Goal: Transaction & Acquisition: Obtain resource

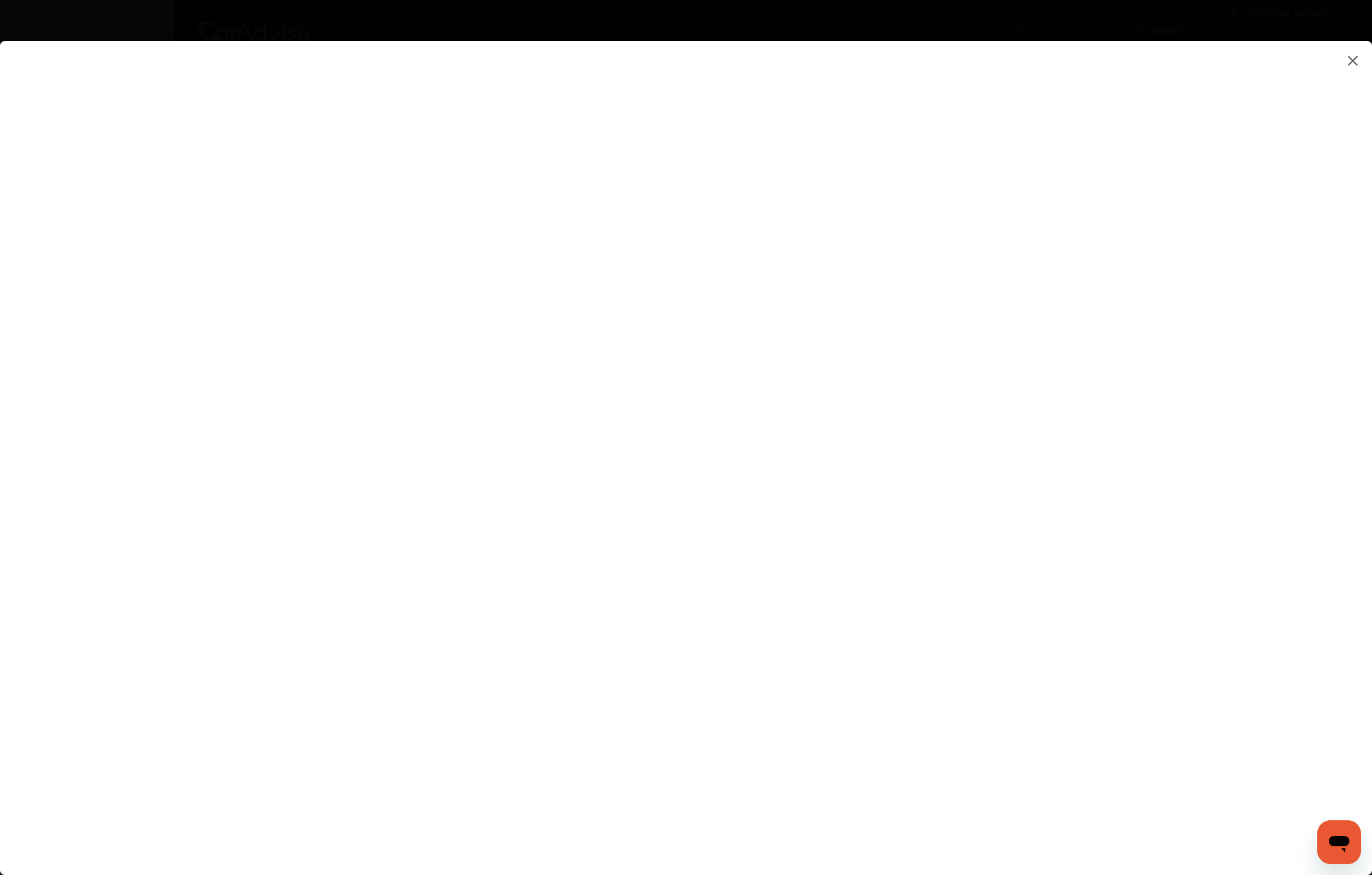
click at [1132, 584] on flutter-view at bounding box center [686, 444] width 1372 height 807
click at [1353, 56] on img at bounding box center [1353, 61] width 17 height 17
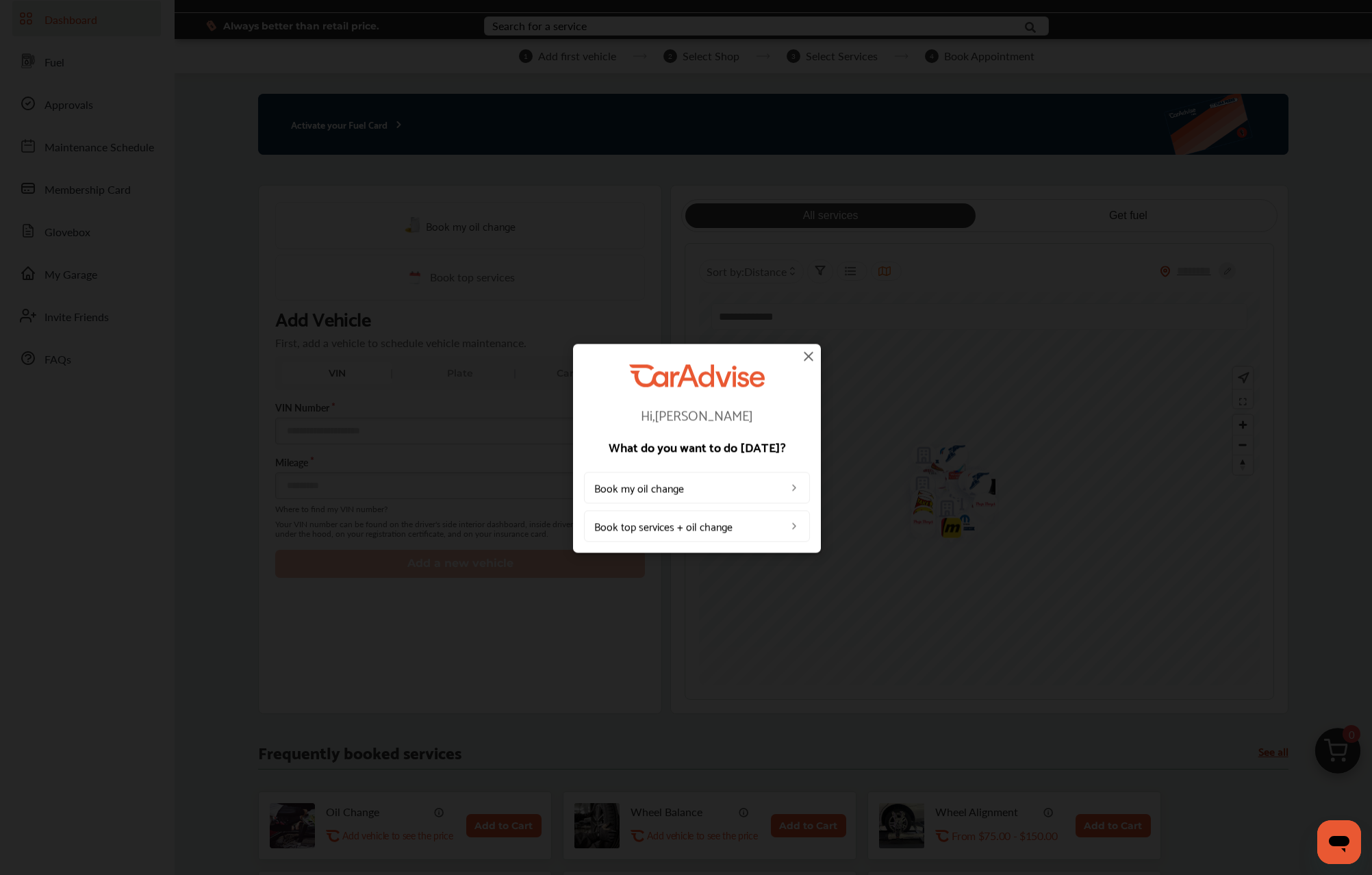
click at [809, 355] on img at bounding box center [809, 356] width 17 height 17
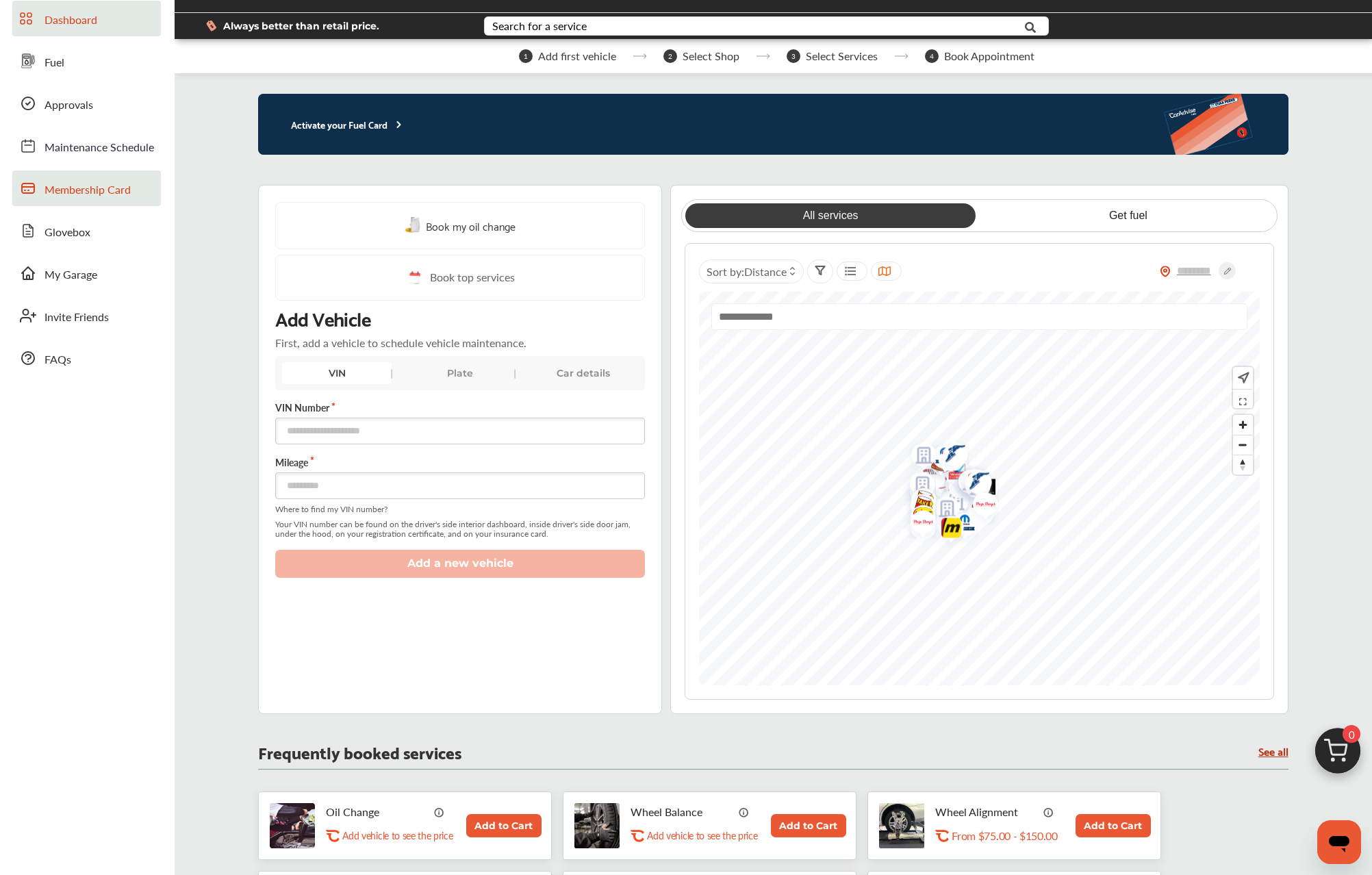
click at [67, 186] on span "Membership Card" at bounding box center [87, 190] width 86 height 18
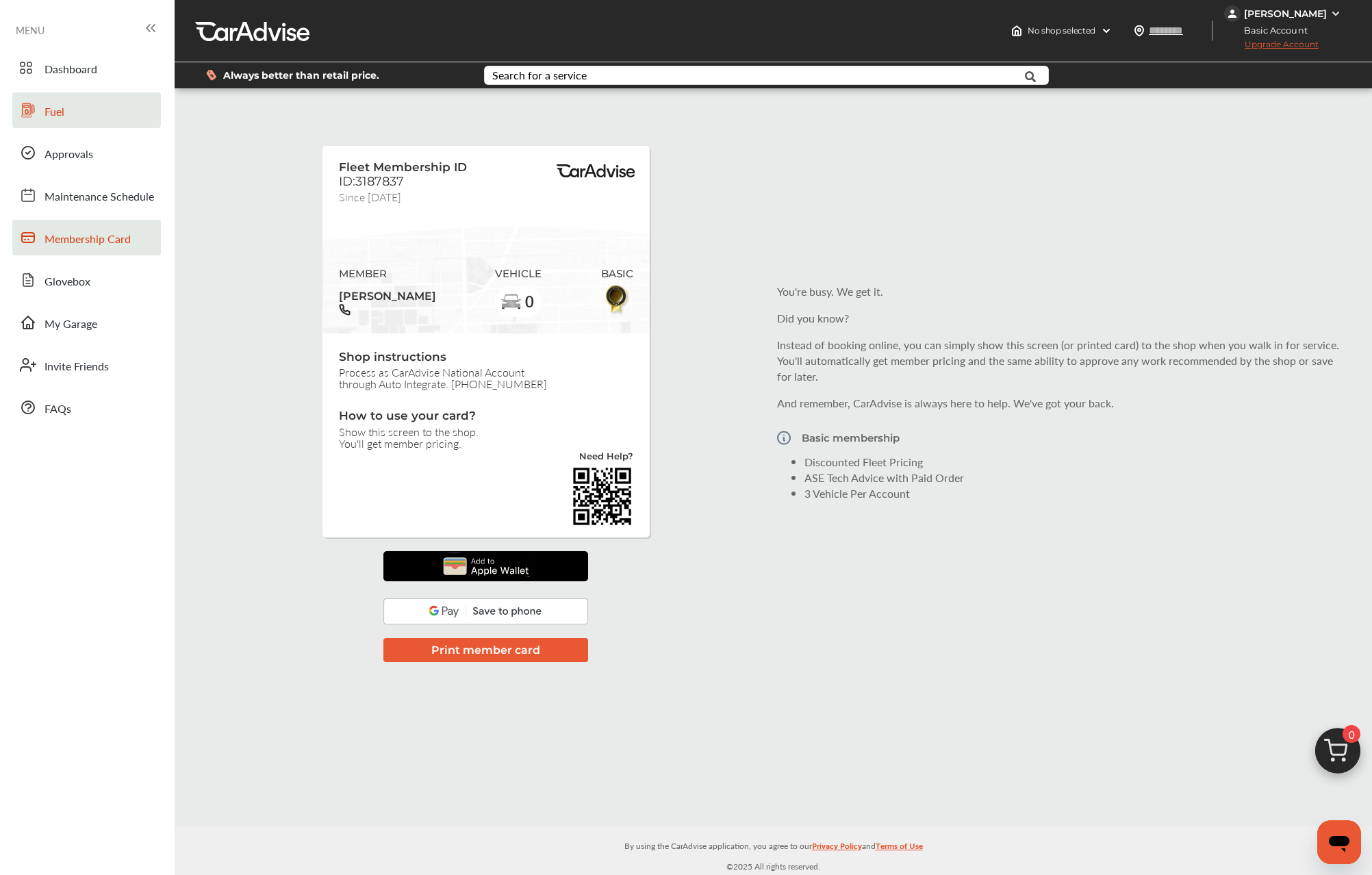
click at [50, 110] on span "Fuel" at bounding box center [54, 112] width 20 height 18
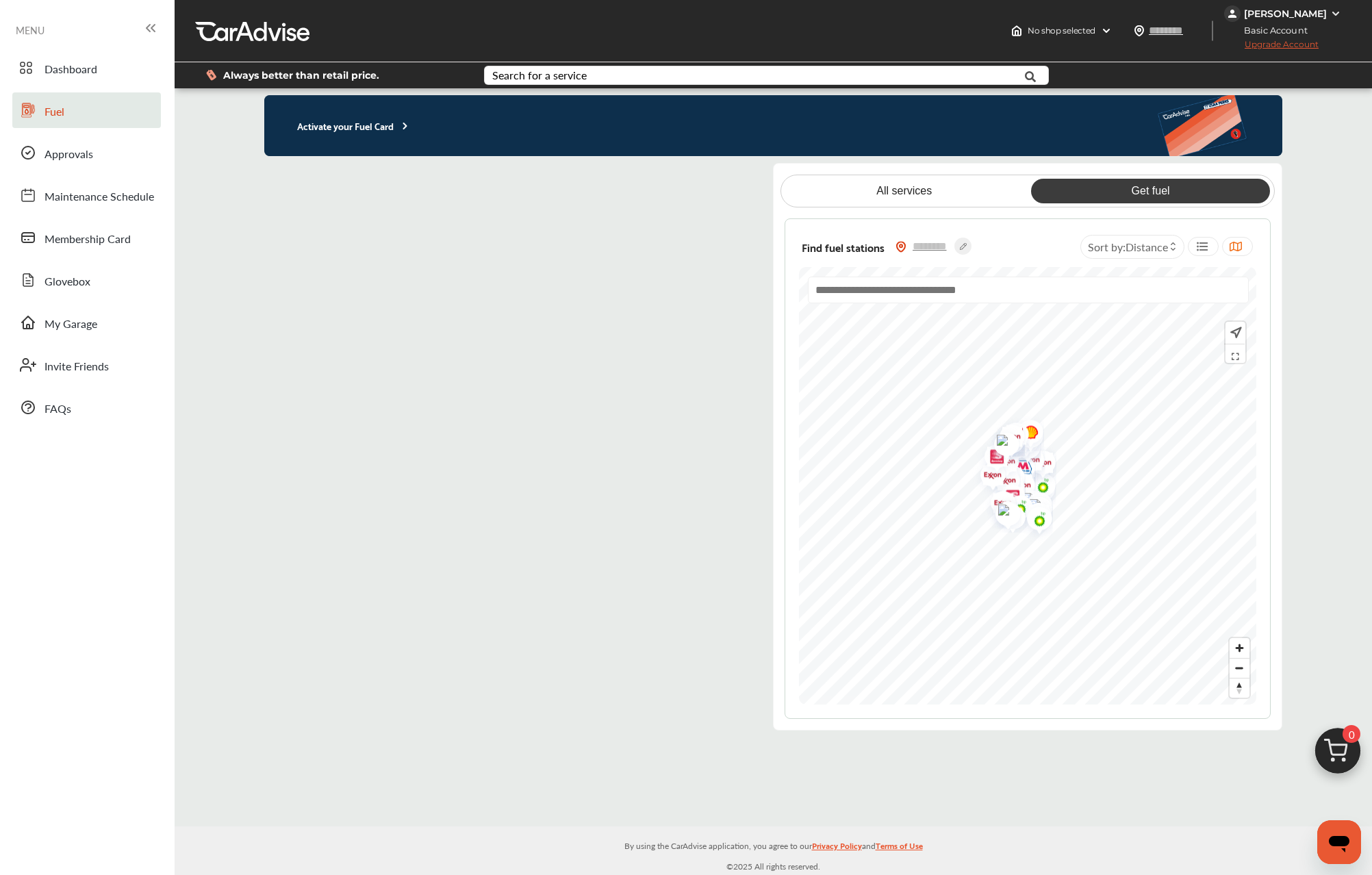
click at [683, 180] on flutter-view at bounding box center [508, 447] width 487 height 568
click at [437, 127] on div "Activate your Fuel Card" at bounding box center [773, 125] width 1018 height 61
click at [382, 125] on p "Activate your Fuel Card" at bounding box center [337, 125] width 147 height 16
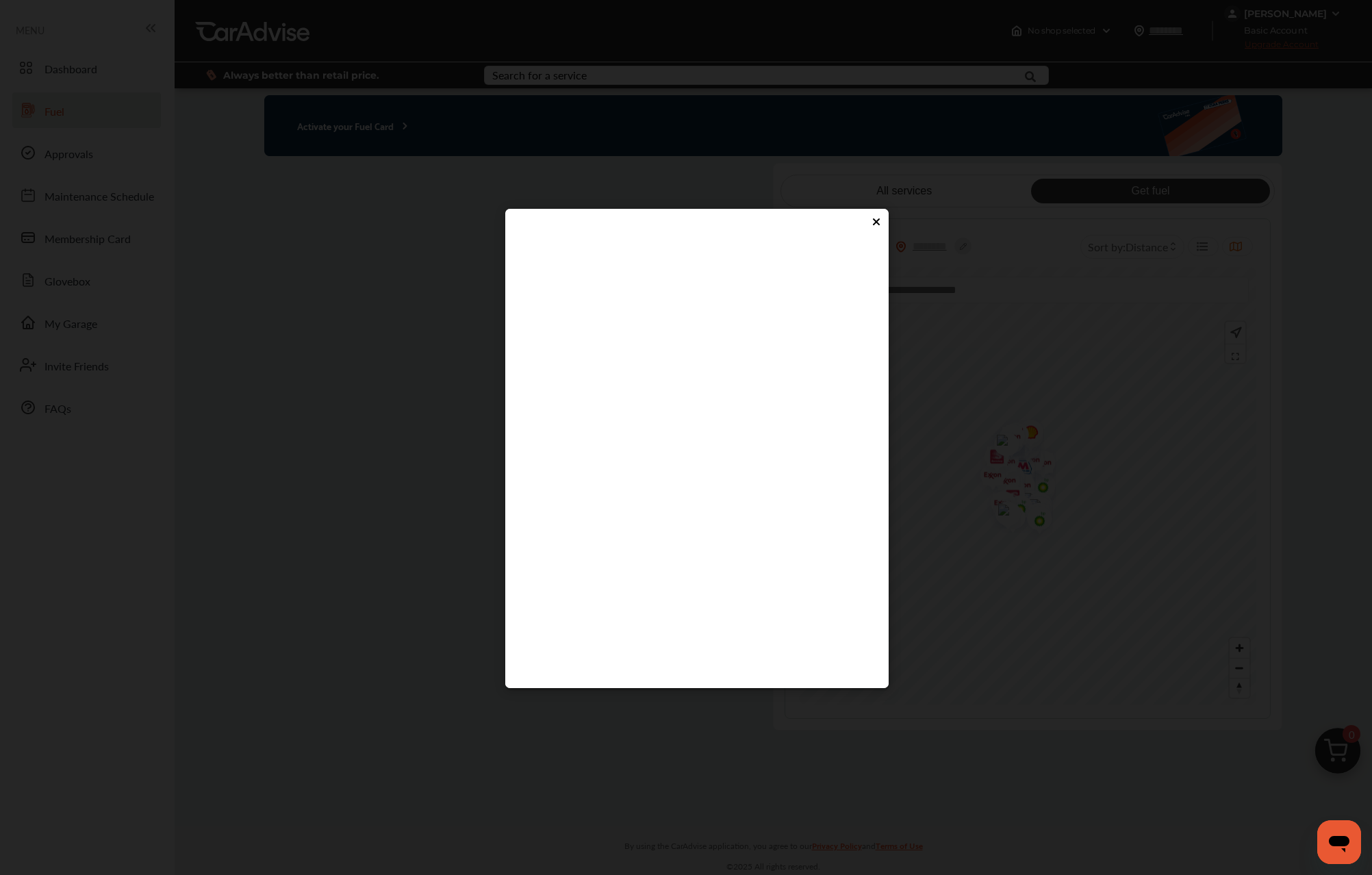
click at [535, 493] on flutter-view at bounding box center [696, 450] width 356 height 411
type input "****"
click at [598, 533] on flutter-view "****" at bounding box center [696, 450] width 356 height 411
click at [875, 222] on icon at bounding box center [876, 222] width 11 height 11
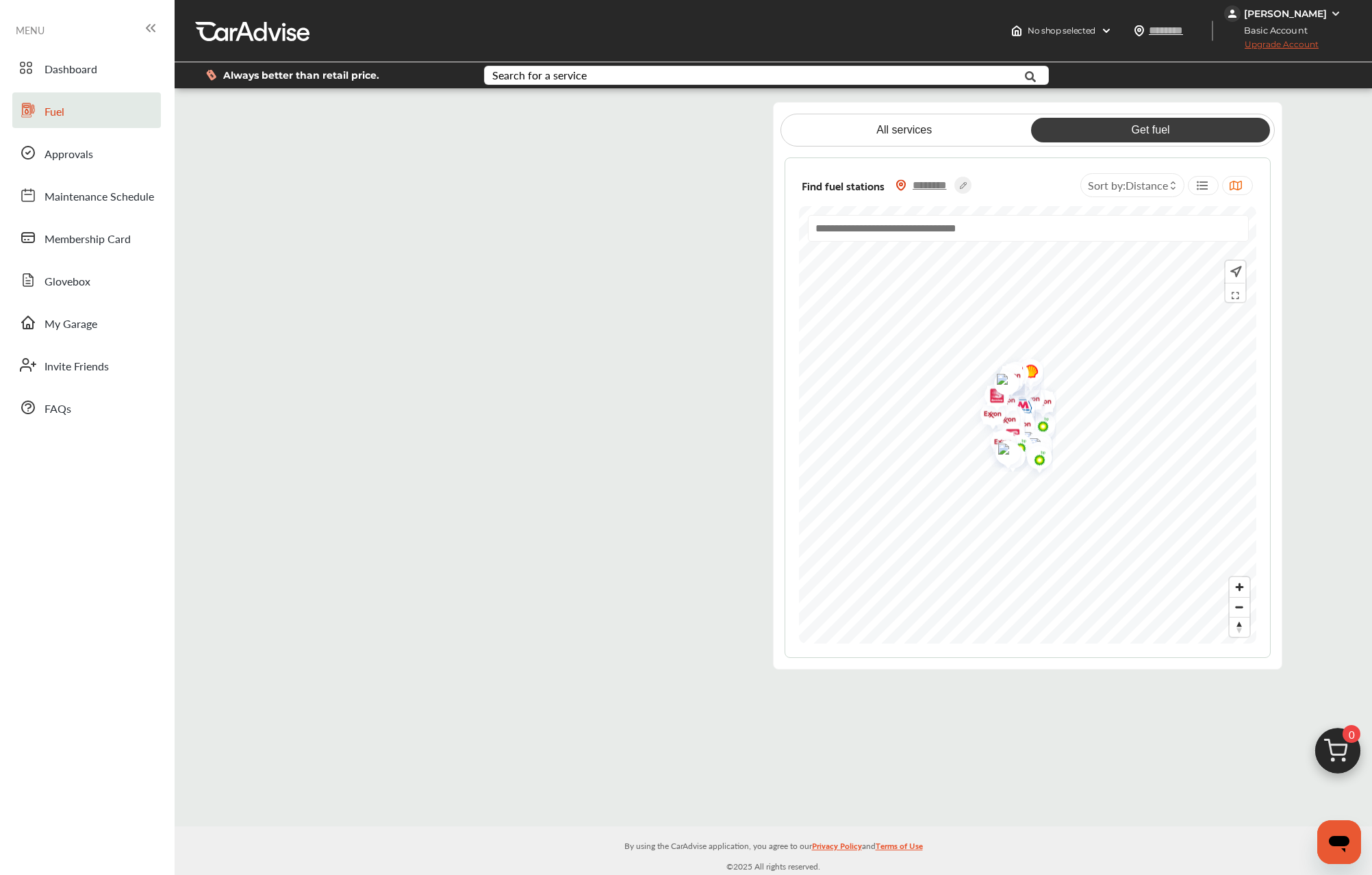
click at [915, 187] on input "text" at bounding box center [931, 185] width 48 height 14
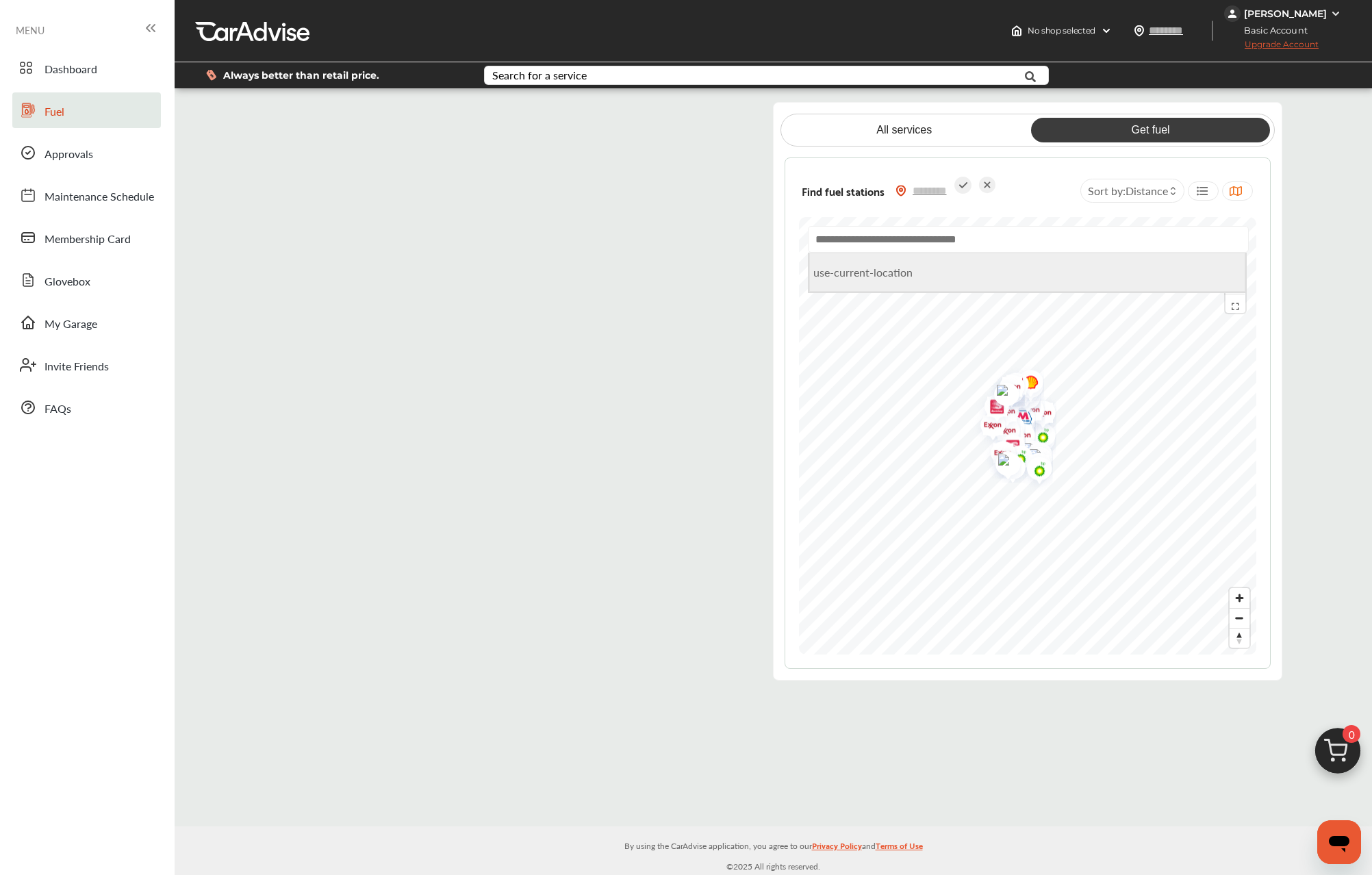
click at [846, 276] on li "use-current-location" at bounding box center [1028, 272] width 437 height 39
type input "**********"
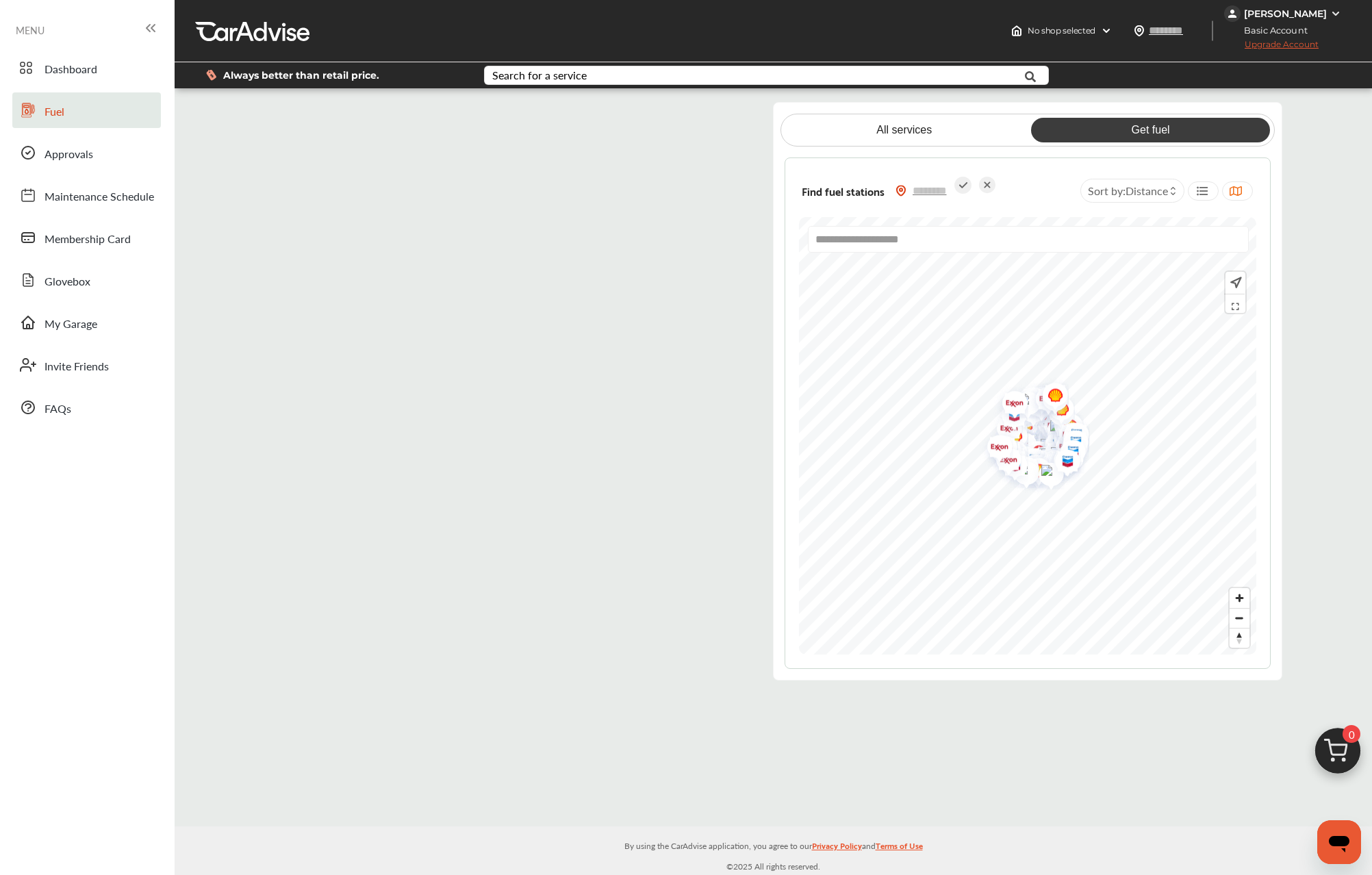
click at [1042, 432] on img "Map marker" at bounding box center [1057, 411] width 37 height 43
click at [1240, 594] on span "Zoom in" at bounding box center [1239, 598] width 20 height 20
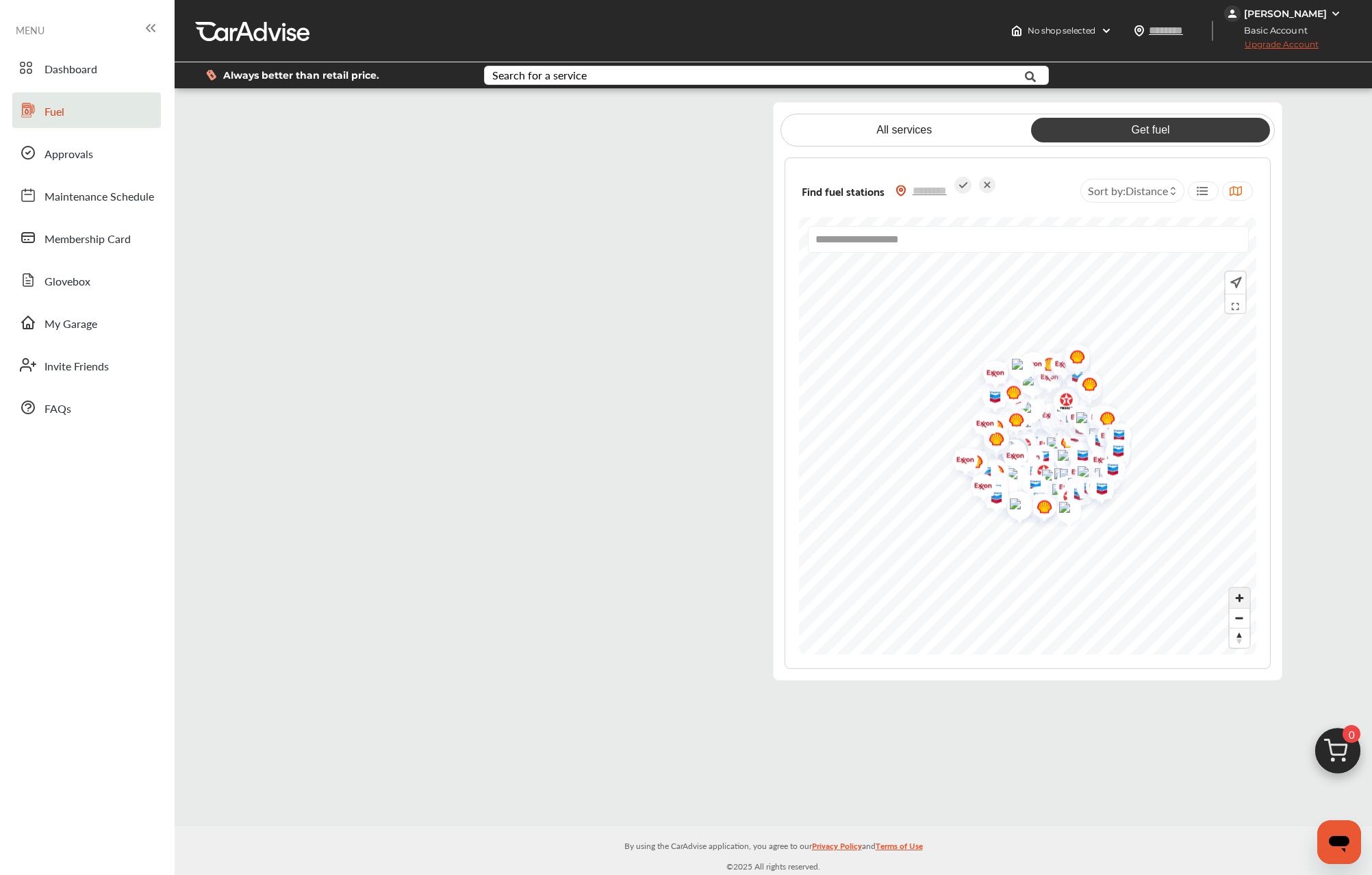
click at [1240, 594] on span "Zoom in" at bounding box center [1239, 598] width 20 height 20
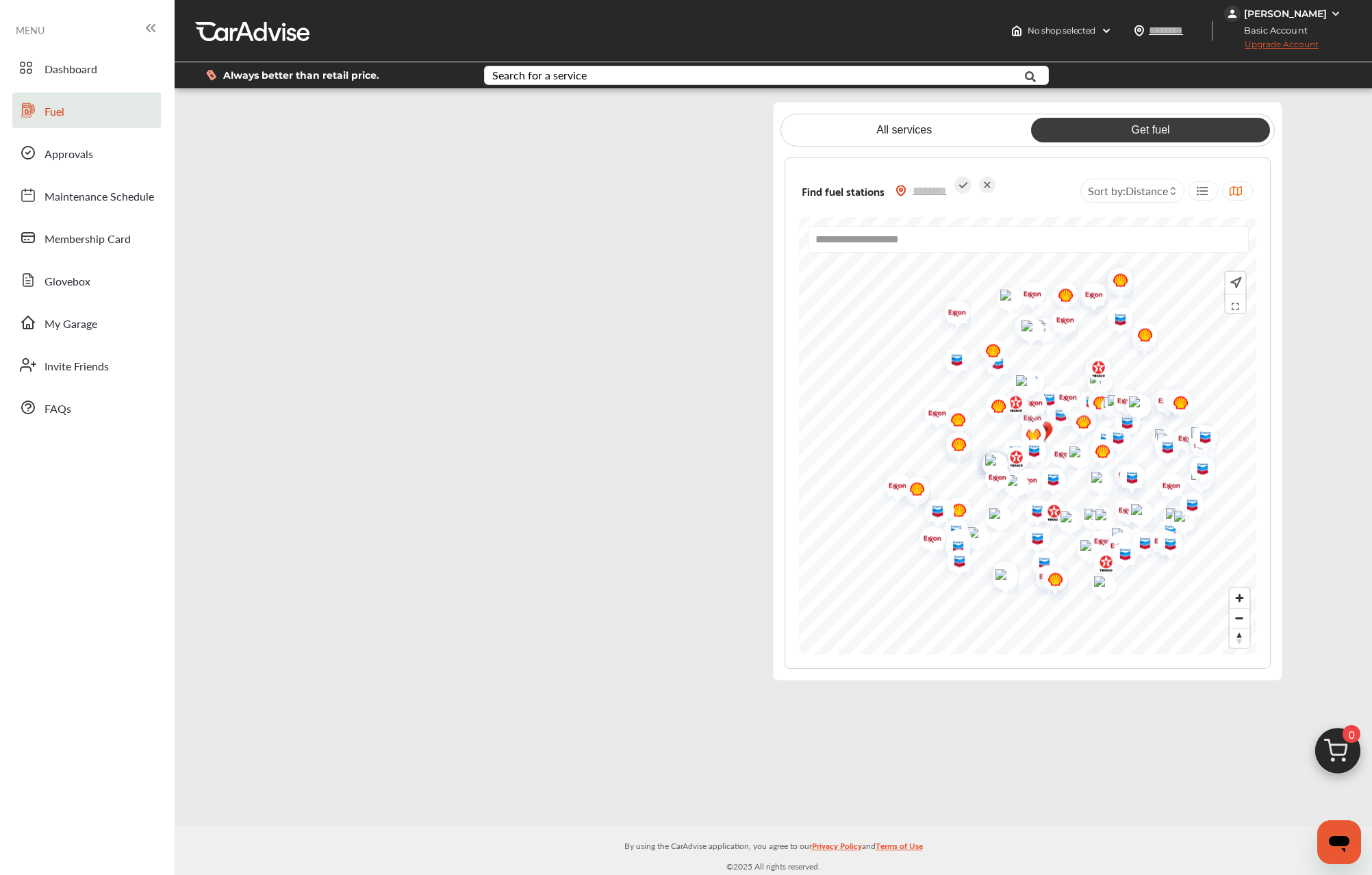
click at [992, 458] on img "Map marker" at bounding box center [990, 462] width 37 height 34
click at [1241, 596] on span "Zoom in" at bounding box center [1239, 598] width 20 height 20
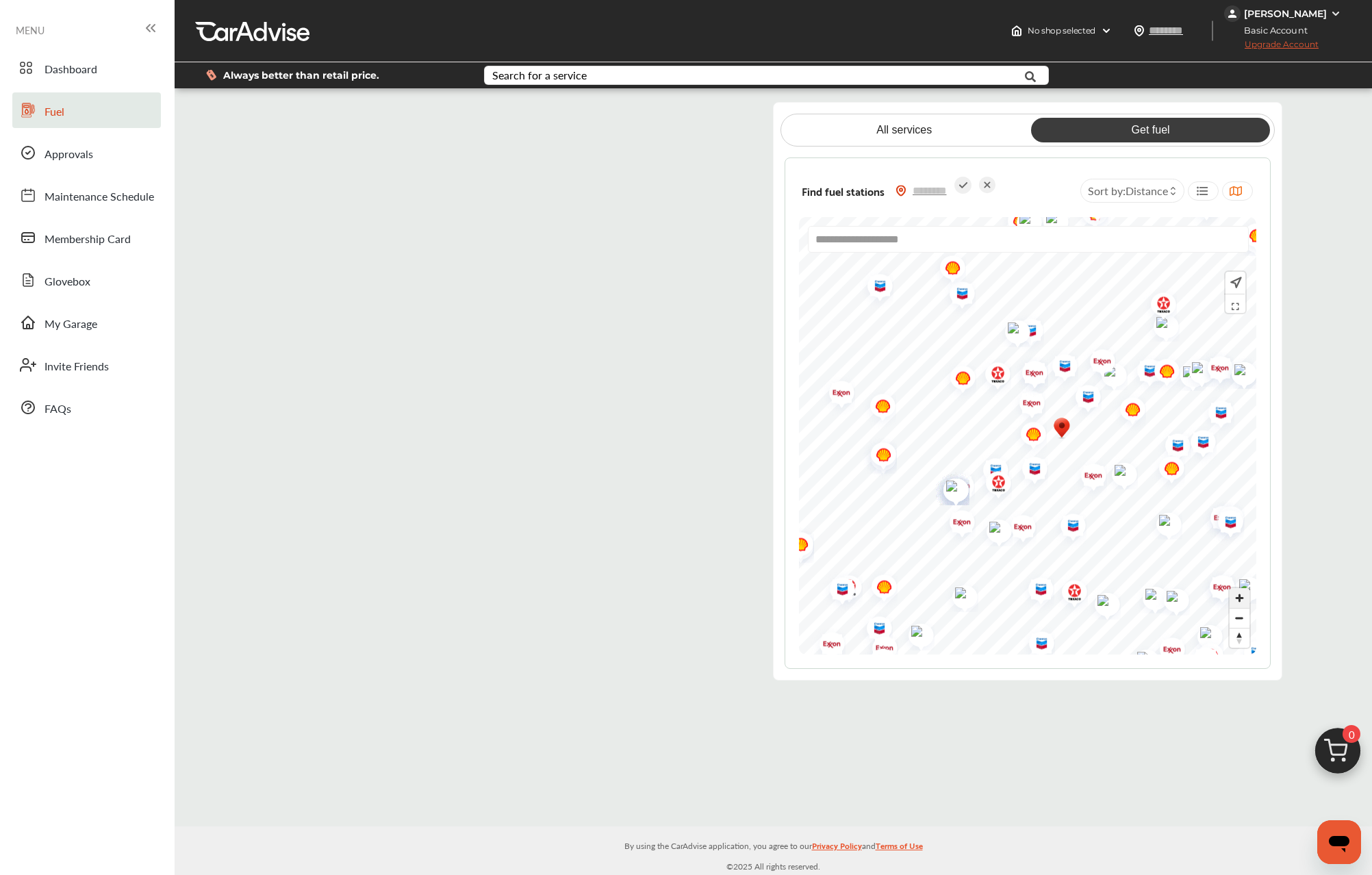
click at [1238, 596] on span "Zoom in" at bounding box center [1239, 598] width 20 height 20
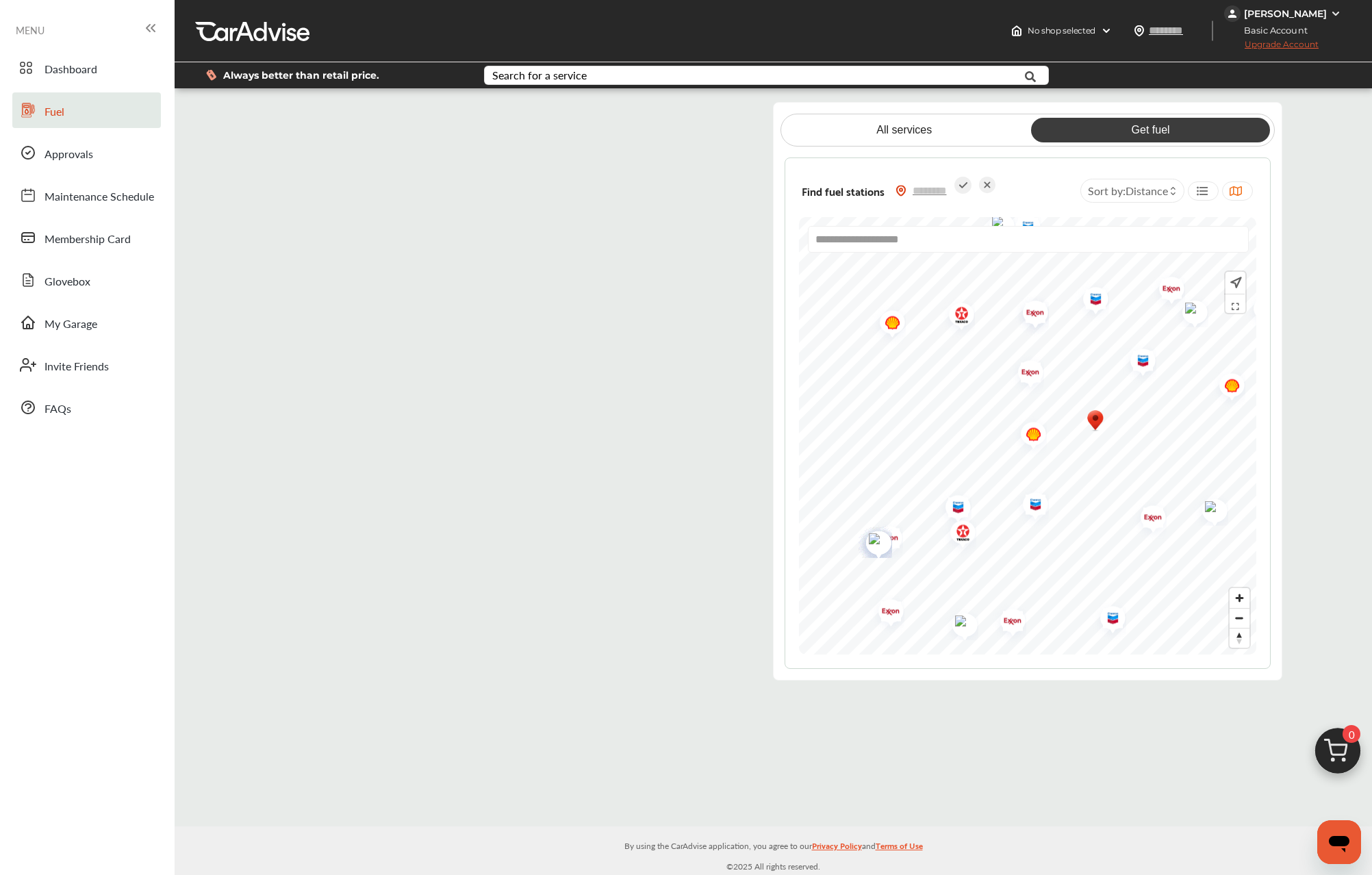
click at [1035, 434] on img "Map marker" at bounding box center [1028, 435] width 37 height 43
click at [1238, 597] on span "Zoom in" at bounding box center [1239, 598] width 20 height 20
